Goal: Transaction & Acquisition: Subscribe to service/newsletter

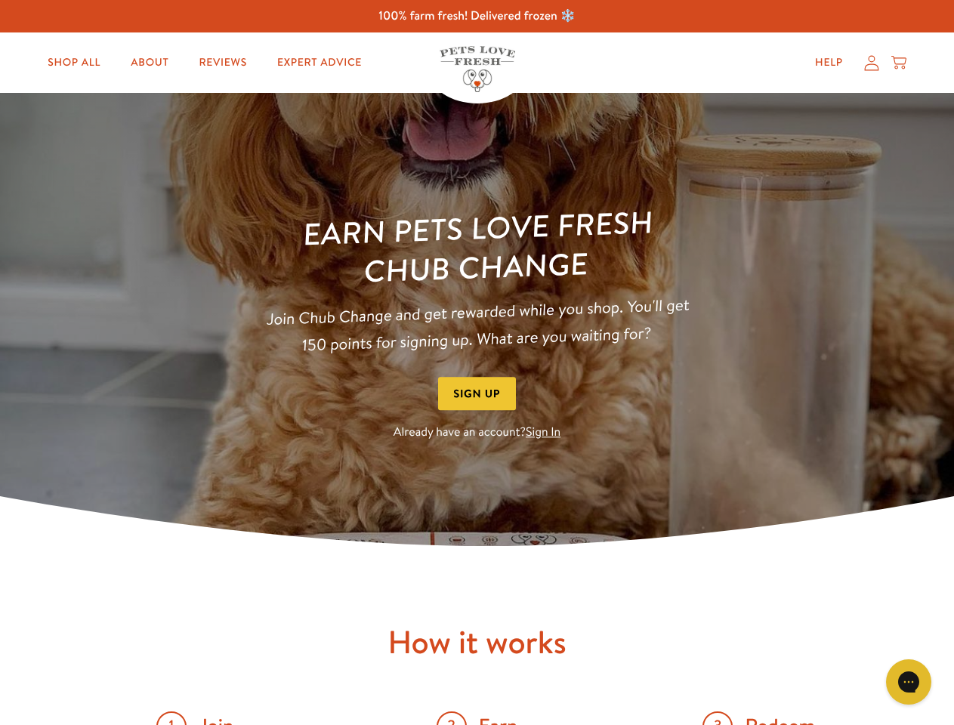
click at [477, 363] on div "Earn Pets Love Fresh Chub Change Join Chub Change and get rewarded while you sh…" at bounding box center [478, 326] width 484 height 235
click at [478, 394] on button "Sign Up" at bounding box center [477, 394] width 79 height 34
click at [909, 682] on icon "Gorgias live chat" at bounding box center [908, 682] width 14 height 14
